Goal: Task Accomplishment & Management: Manage account settings

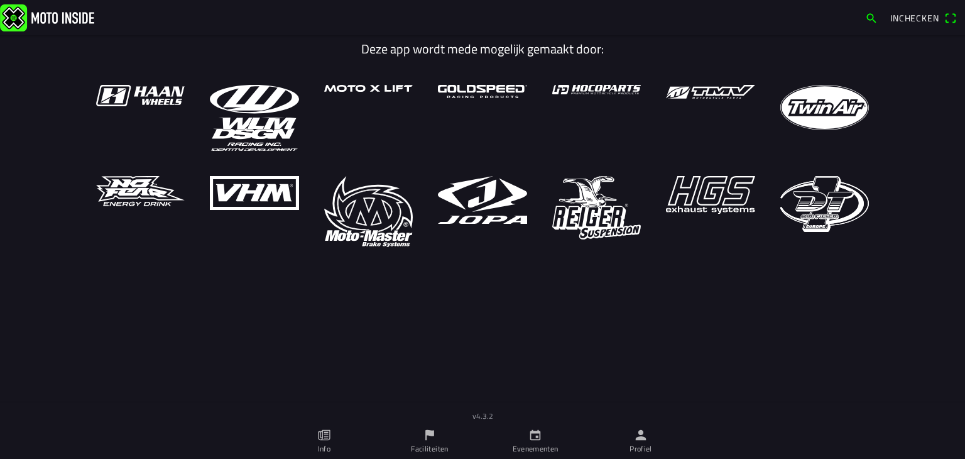
click at [648, 436] on link "Profiel" at bounding box center [641, 440] width 106 height 35
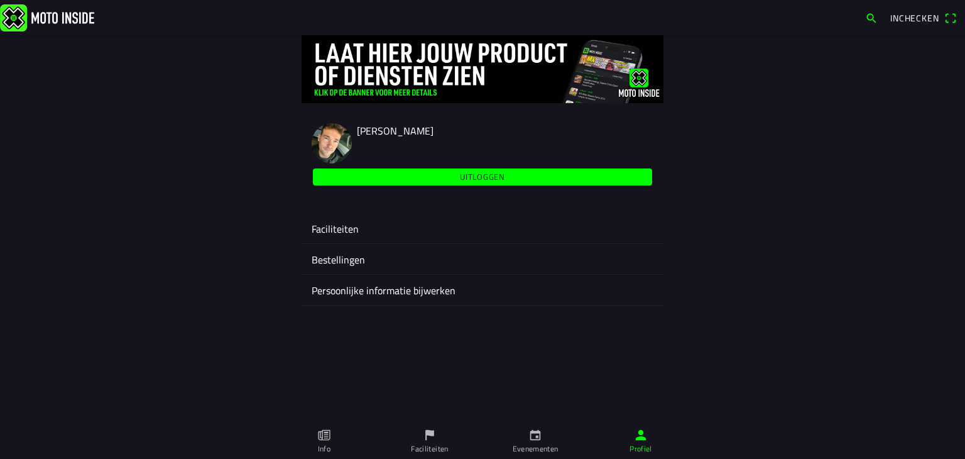
click at [364, 224] on ion-label "Faciliteiten" at bounding box center [483, 228] width 342 height 15
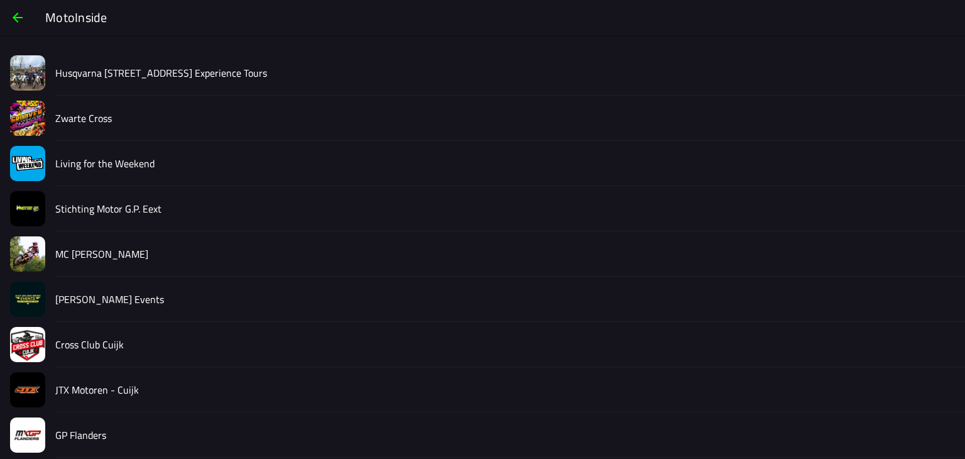
click at [118, 154] on div "Living for the Weekend" at bounding box center [505, 163] width 900 height 45
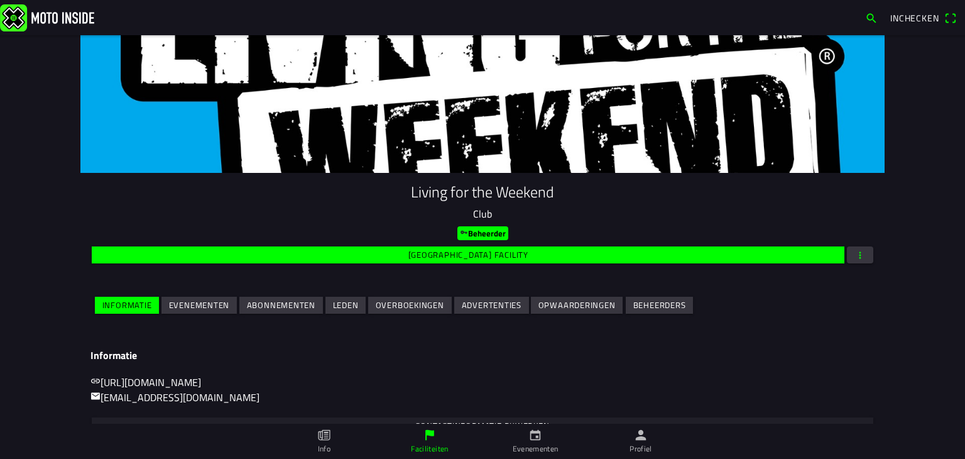
click at [0, 0] on slot "Opwaarderingen" at bounding box center [0, 0] width 0 height 0
